Goal: Task Accomplishment & Management: Complete application form

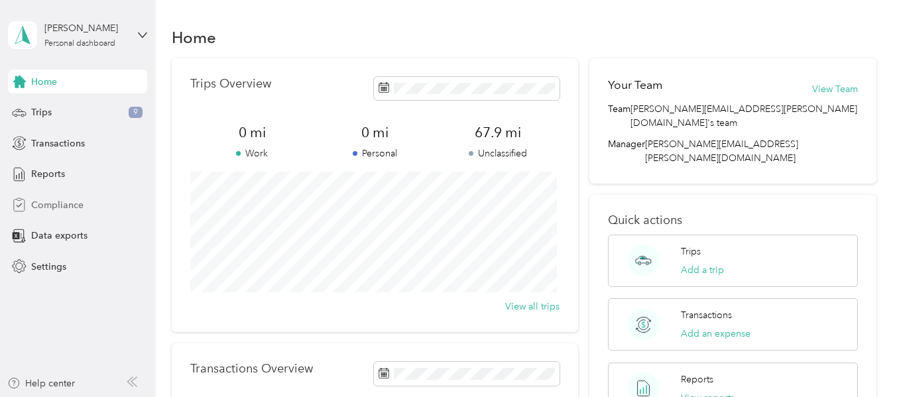
click at [77, 206] on span "Compliance" at bounding box center [57, 205] width 52 height 14
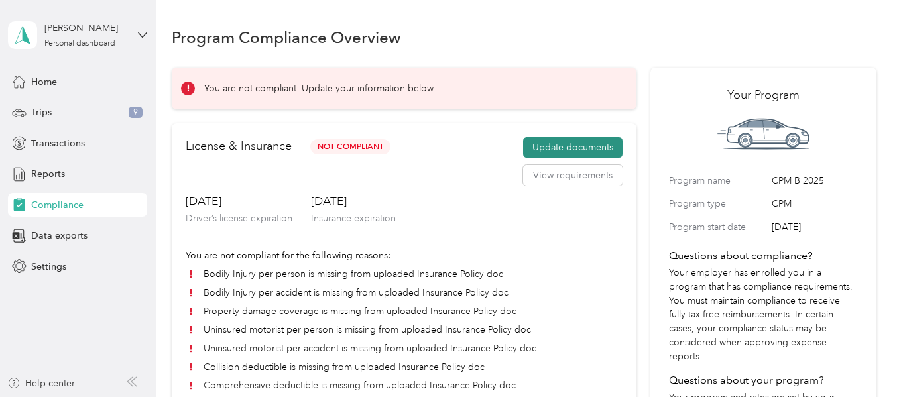
click at [546, 145] on button "Update documents" at bounding box center [572, 147] width 99 height 21
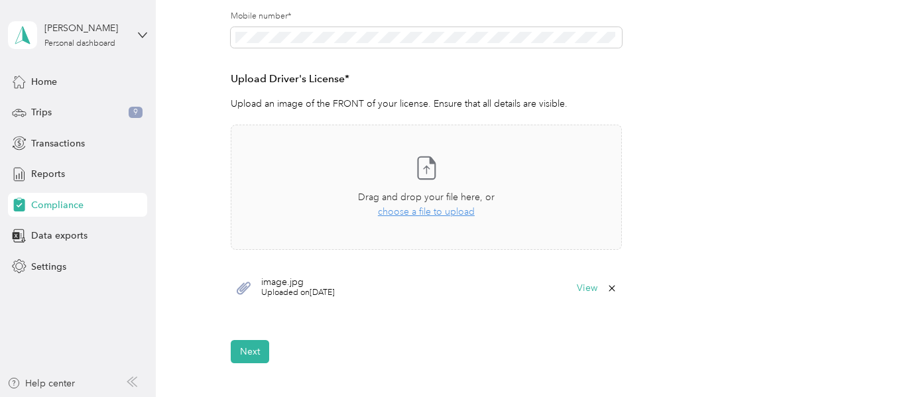
scroll to position [319, 0]
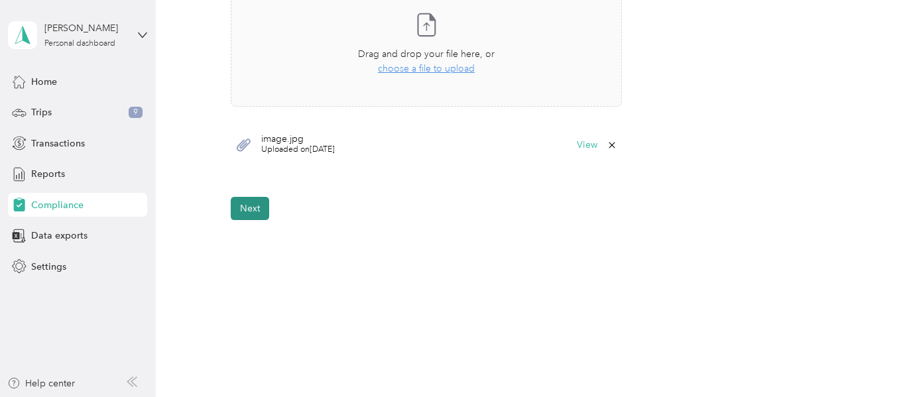
click at [251, 206] on button "Next" at bounding box center [250, 208] width 38 height 23
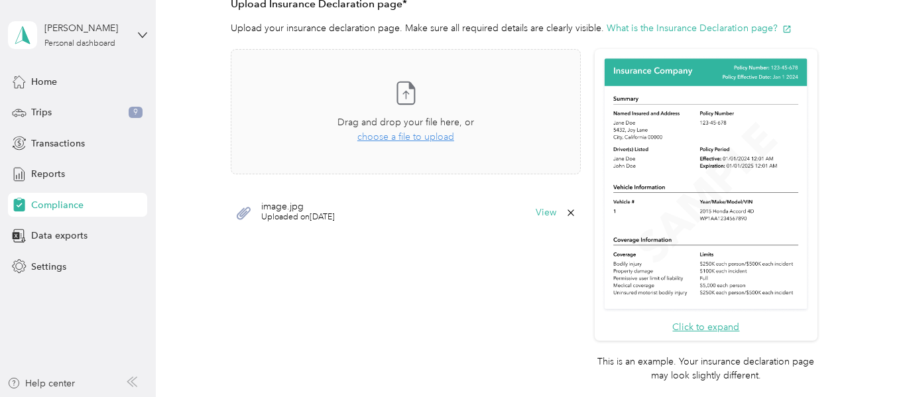
scroll to position [314, 0]
click at [423, 135] on span "choose a file to upload" at bounding box center [405, 137] width 97 height 11
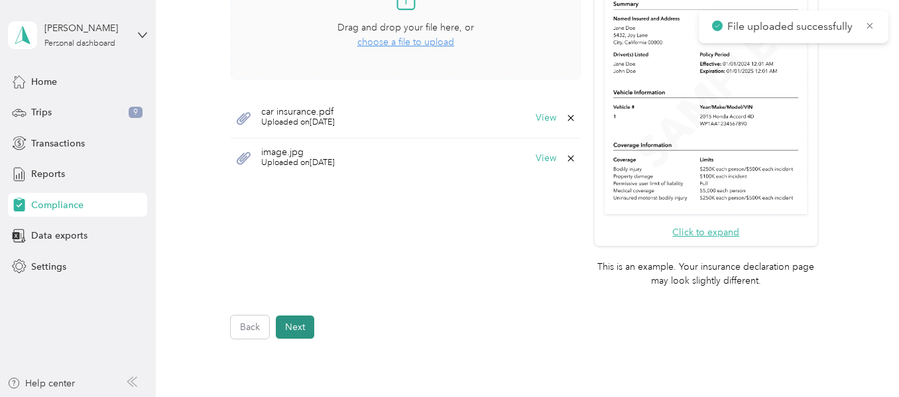
click at [302, 322] on button "Next" at bounding box center [295, 327] width 38 height 23
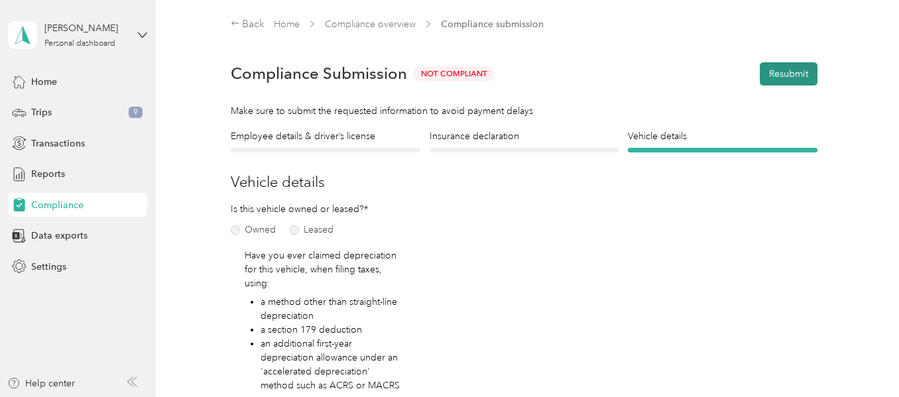
click at [775, 66] on button "Resubmit" at bounding box center [789, 73] width 58 height 23
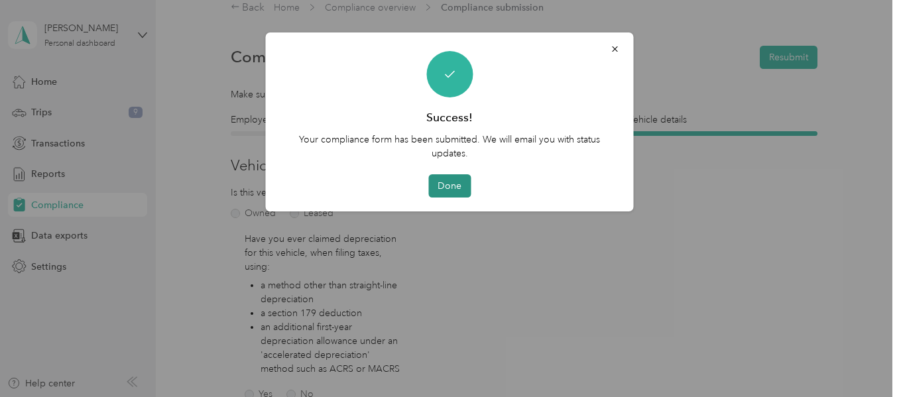
click at [439, 180] on button "Done" at bounding box center [449, 185] width 42 height 23
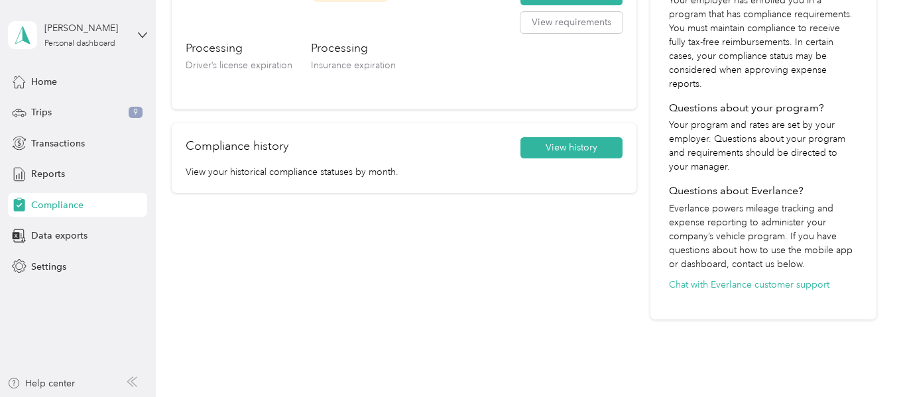
scroll to position [346, 0]
